Goal: Task Accomplishment & Management: Manage account settings

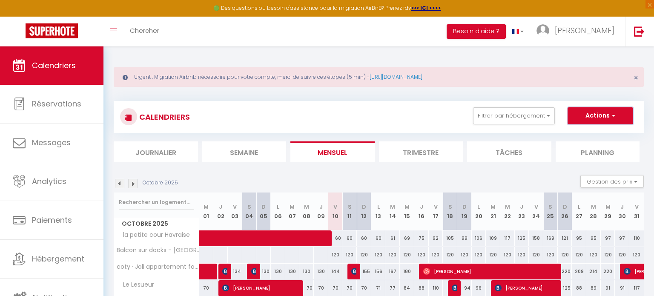
click at [607, 121] on button "Actions" at bounding box center [601, 115] width 66 height 17
click at [556, 61] on div "Urgent : Migration Airbnb nécessaire pour votre compte, merci de suivre ces éta…" at bounding box center [378, 189] width 551 height 286
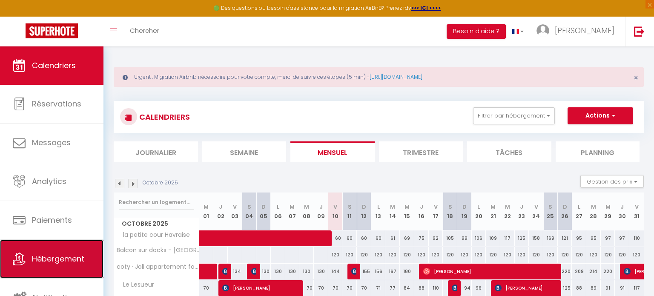
click at [69, 264] on span "Hébergement" at bounding box center [58, 258] width 52 height 11
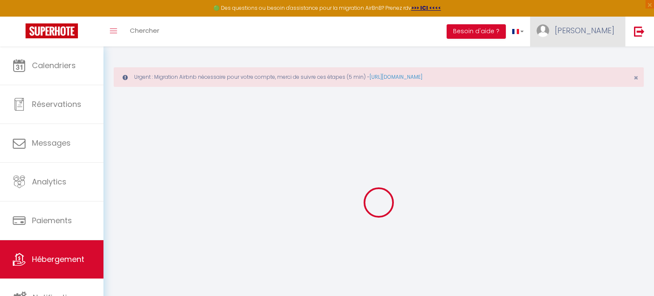
click at [603, 33] on span "[PERSON_NAME]" at bounding box center [585, 30] width 60 height 11
select select
checkbox input "false"
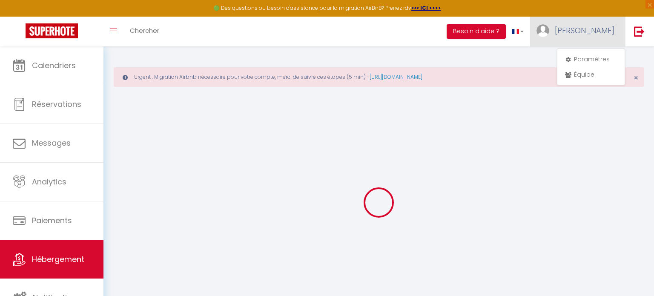
checkbox input "false"
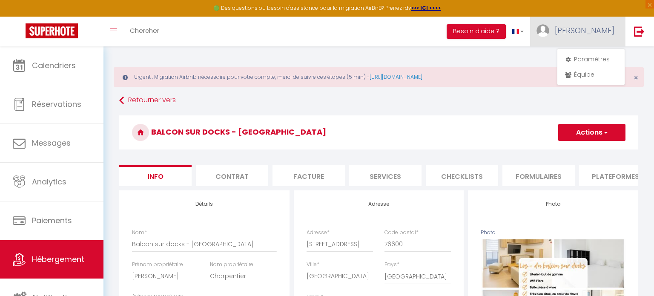
select select
checkbox input "false"
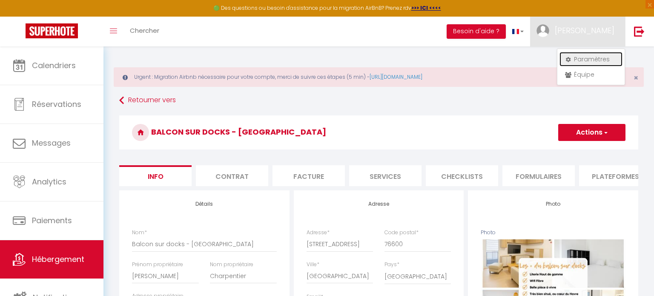
click at [589, 62] on link "Paramètres" at bounding box center [591, 59] width 63 height 14
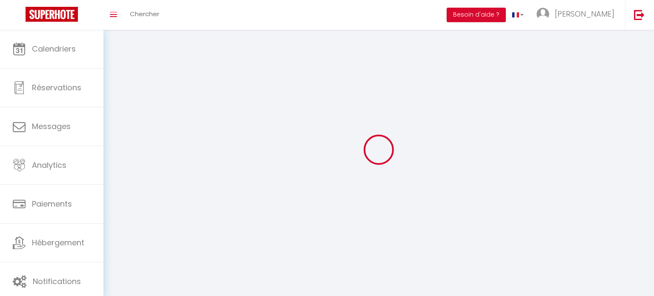
type input "[PERSON_NAME]"
type input "godefroy"
type input "0763742540"
type input "[STREET_ADDRESS]"
type input "76600"
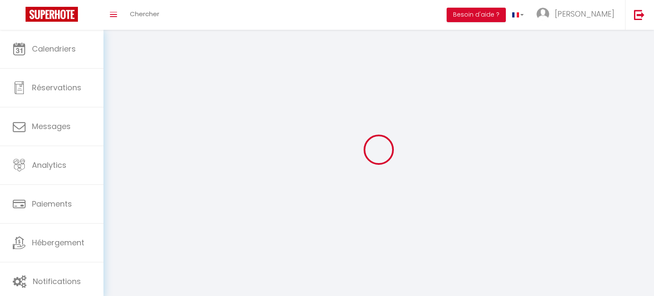
type input "[GEOGRAPHIC_DATA]"
type input "ArB7y63t9vQpgTnX2VRSynSk0"
type input "nHgwrPofT2EMxikIHLf98se5T"
type input "ArB7y63t9vQpgTnX2VRSynSk0"
type input "nHgwrPofT2EMxikIHLf98se5T"
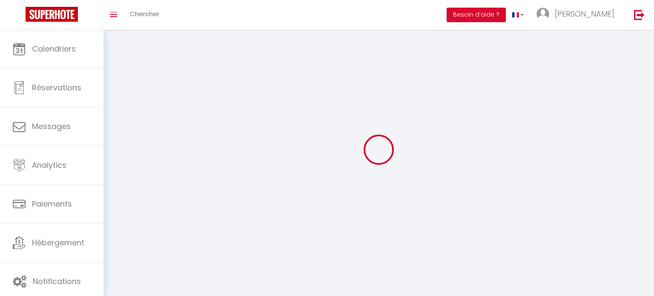
type input "[URL][DOMAIN_NAME]"
select select "28"
select select "fr"
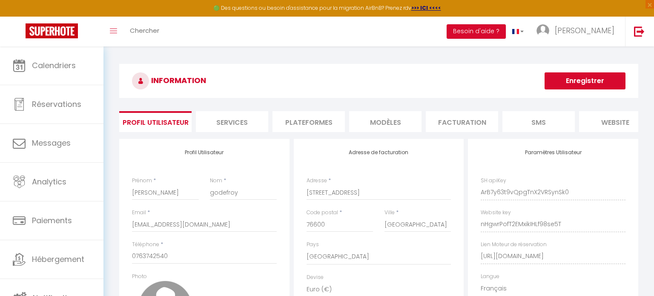
click at [585, 88] on button "Enregistrer" at bounding box center [585, 80] width 81 height 17
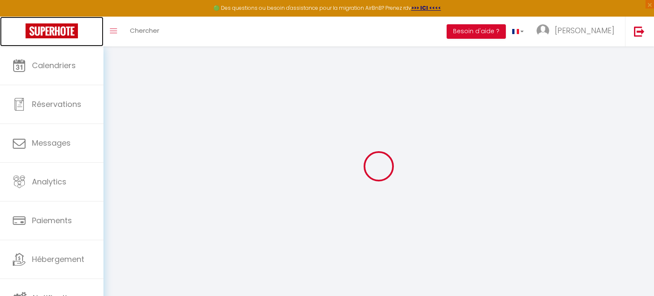
click at [70, 34] on img at bounding box center [52, 30] width 52 height 15
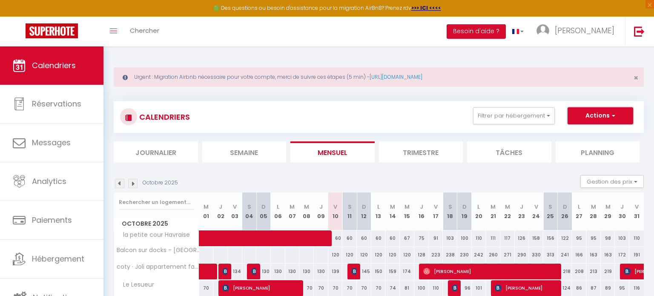
click at [612, 121] on button "Actions" at bounding box center [601, 115] width 66 height 17
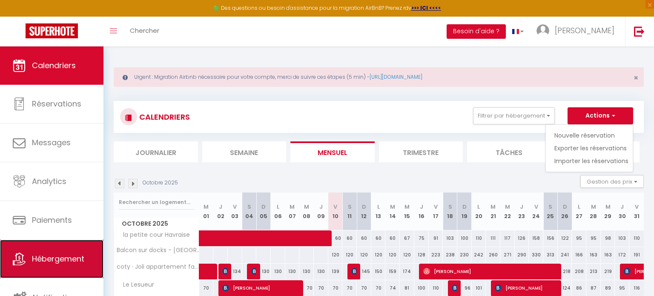
click at [48, 260] on span "Hébergement" at bounding box center [58, 258] width 52 height 11
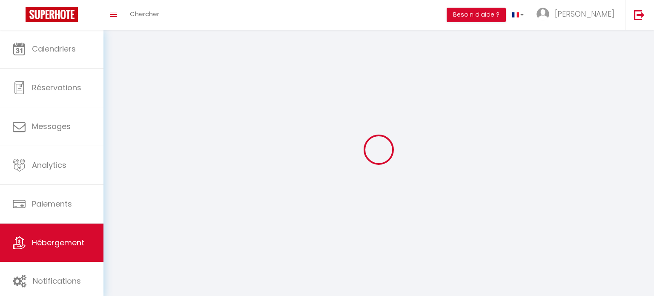
select select "1"
select select
select select "28"
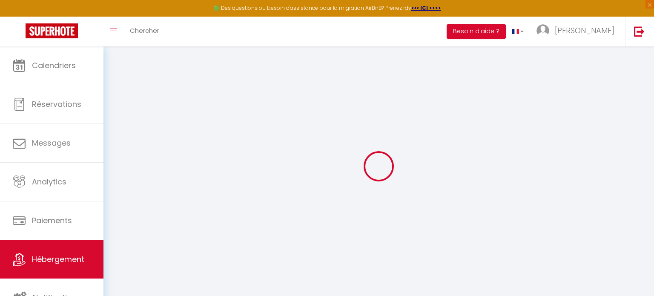
select select
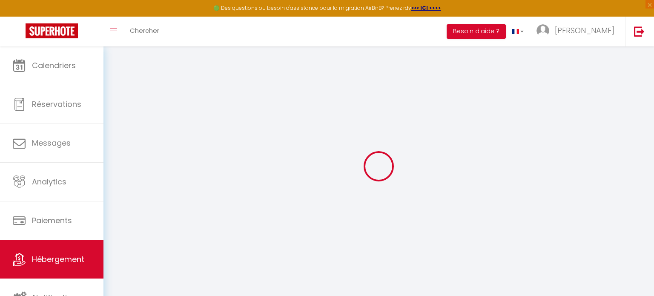
select select
checkbox input "false"
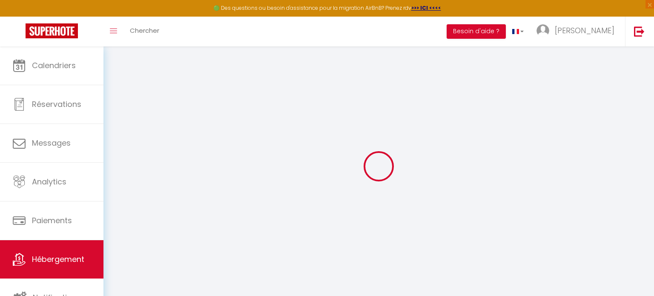
select select
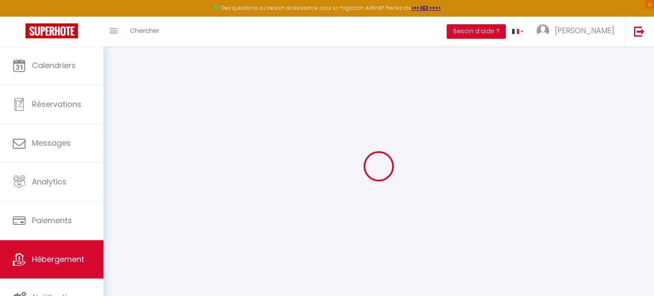
select select
checkbox input "false"
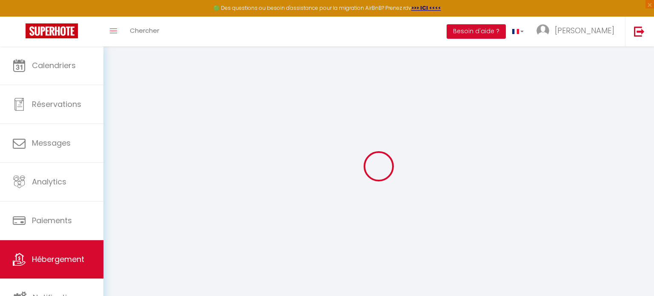
checkbox input "false"
select select
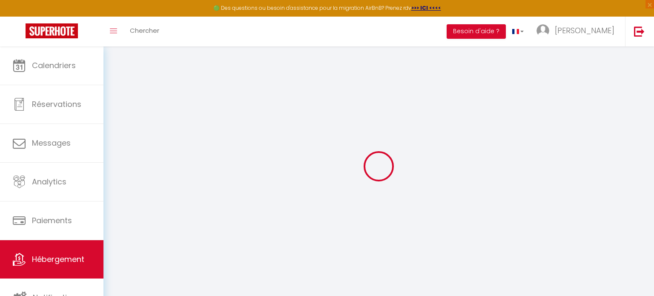
select select
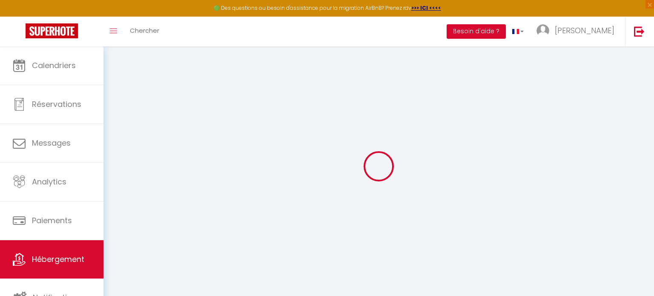
checkbox input "false"
select select
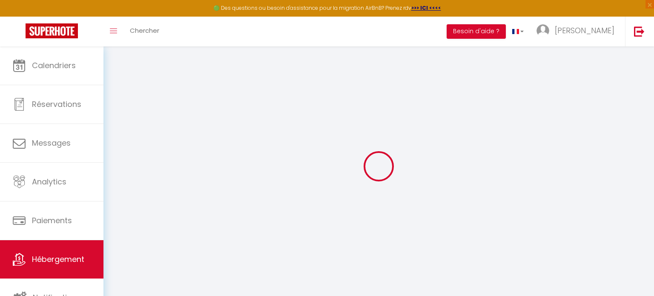
select select
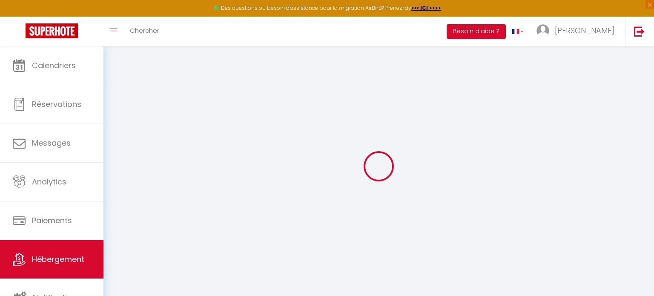
select select
checkbox input "false"
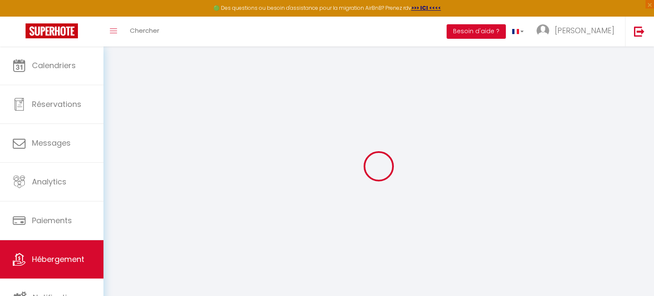
checkbox input "false"
select select
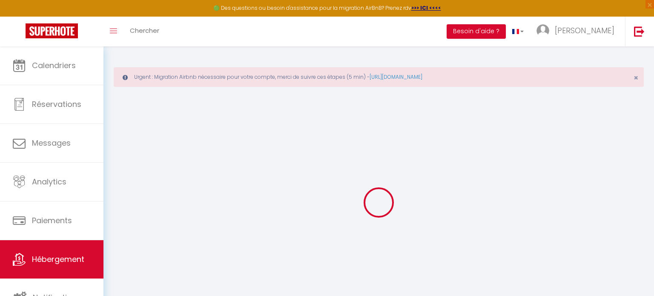
type input "Balcon sur docks - [GEOGRAPHIC_DATA]"
type input "[PERSON_NAME]"
type input "Charpentier"
select select "6"
select select "3"
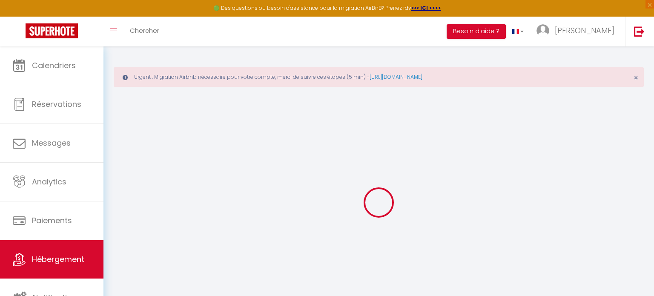
select select "2"
type input "120"
type input "75"
select select
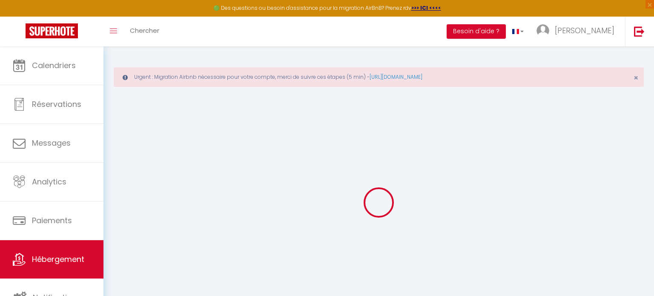
select select
type input "[STREET_ADDRESS]"
type input "76600"
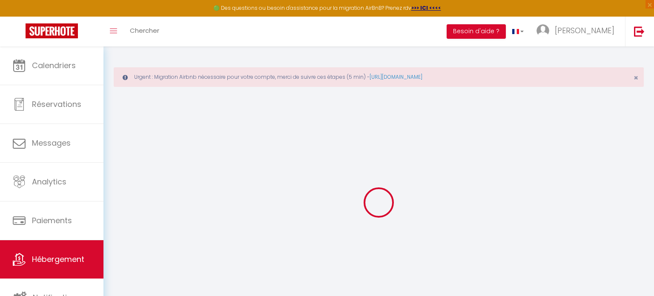
type input "[GEOGRAPHIC_DATA]"
type input "[EMAIL_ADDRESS][DOMAIN_NAME]"
select select
checkbox input "false"
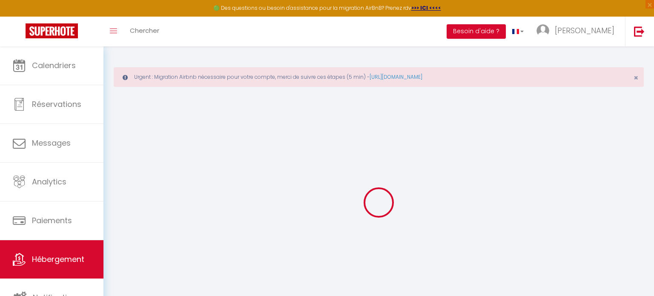
checkbox input "false"
type input "22"
type input "75"
type input "0"
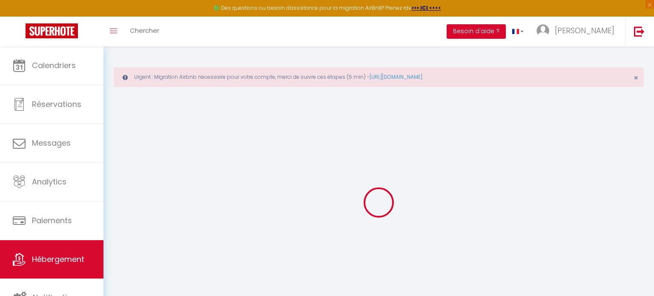
type input "0"
select select
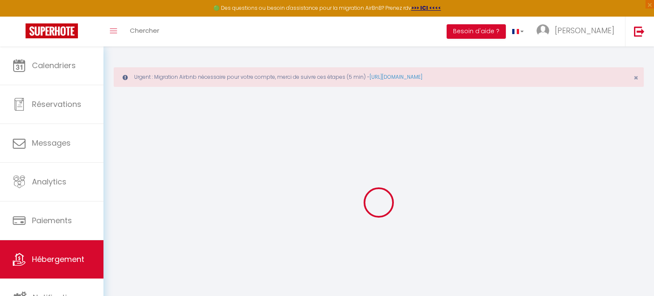
select select
checkbox input "false"
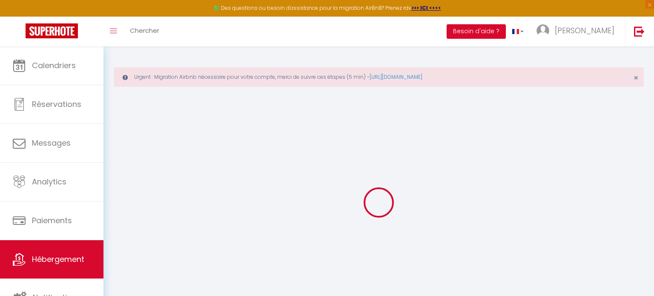
checkbox input "false"
select select
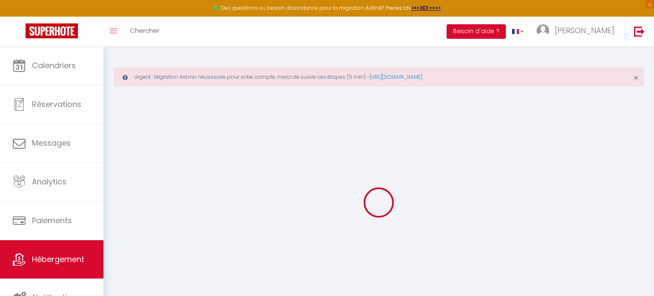
select select
checkbox input "false"
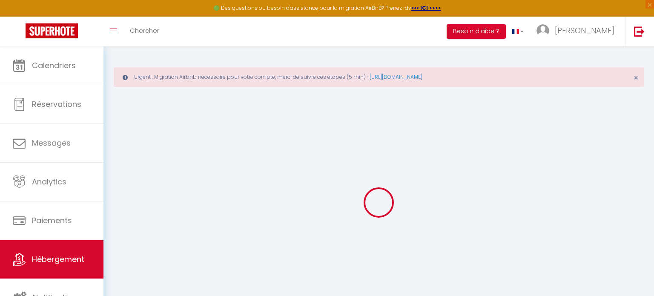
checkbox input "false"
select select
checkbox input "false"
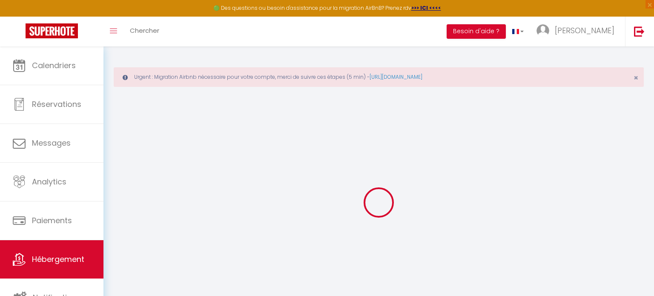
checkbox input "false"
select select "16:00"
select select "23:45"
select select "11:00"
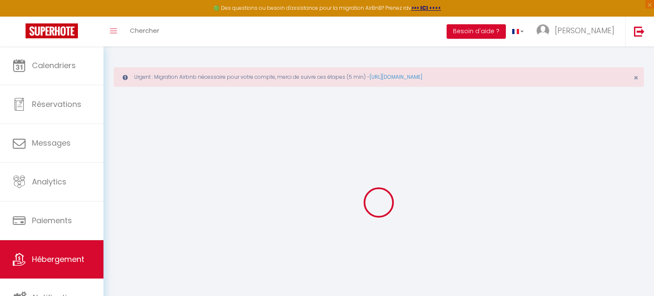
select select "30"
select select "120"
select select
checkbox input "false"
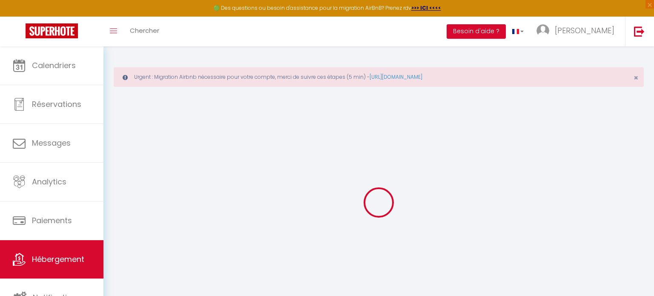
checkbox input "false"
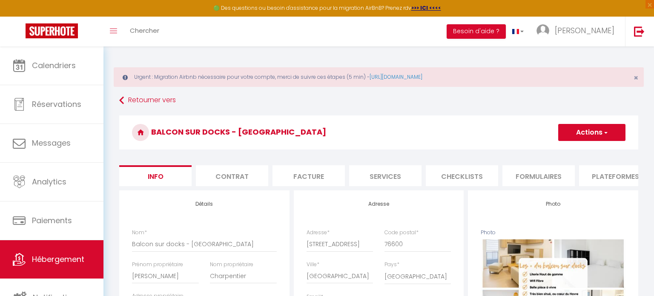
select select
checkbox input "false"
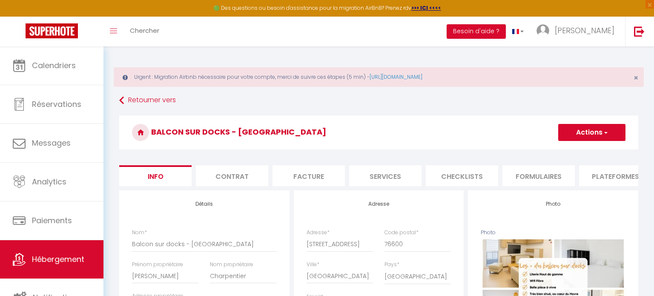
click at [598, 134] on button "Actions" at bounding box center [591, 132] width 67 height 17
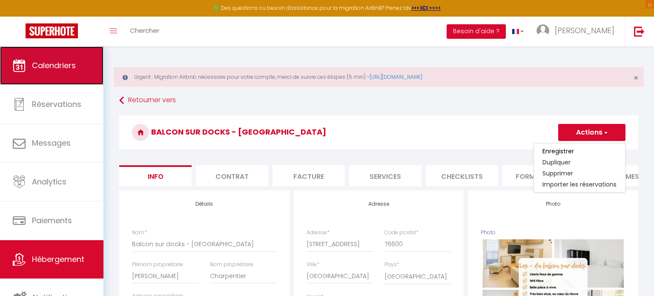
click at [59, 75] on link "Calendriers" at bounding box center [51, 65] width 103 height 38
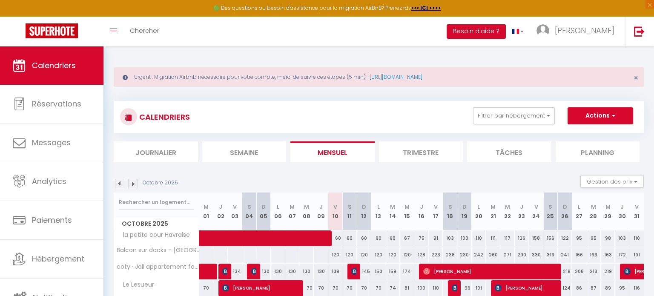
click at [521, 157] on li "Tâches" at bounding box center [509, 151] width 84 height 21
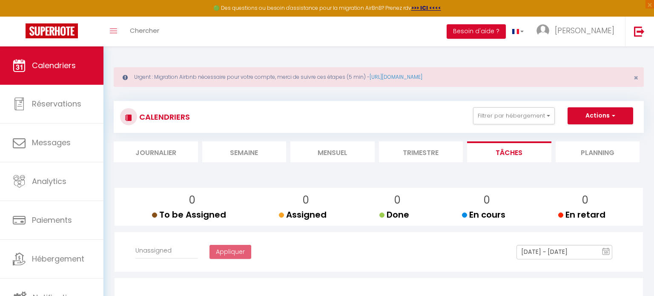
select select
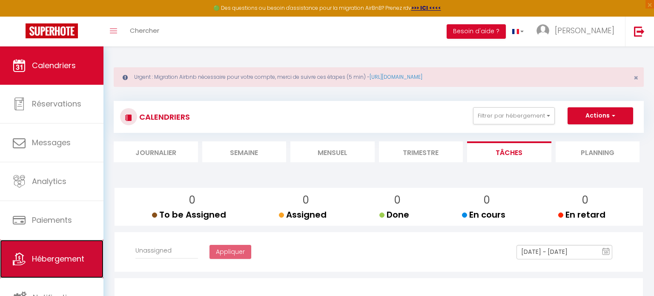
click at [72, 255] on span "Hébergement" at bounding box center [58, 258] width 52 height 11
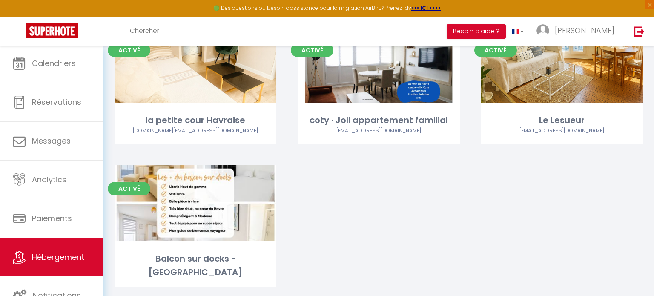
scroll to position [128, 0]
